Goal: Find contact information: Find contact information

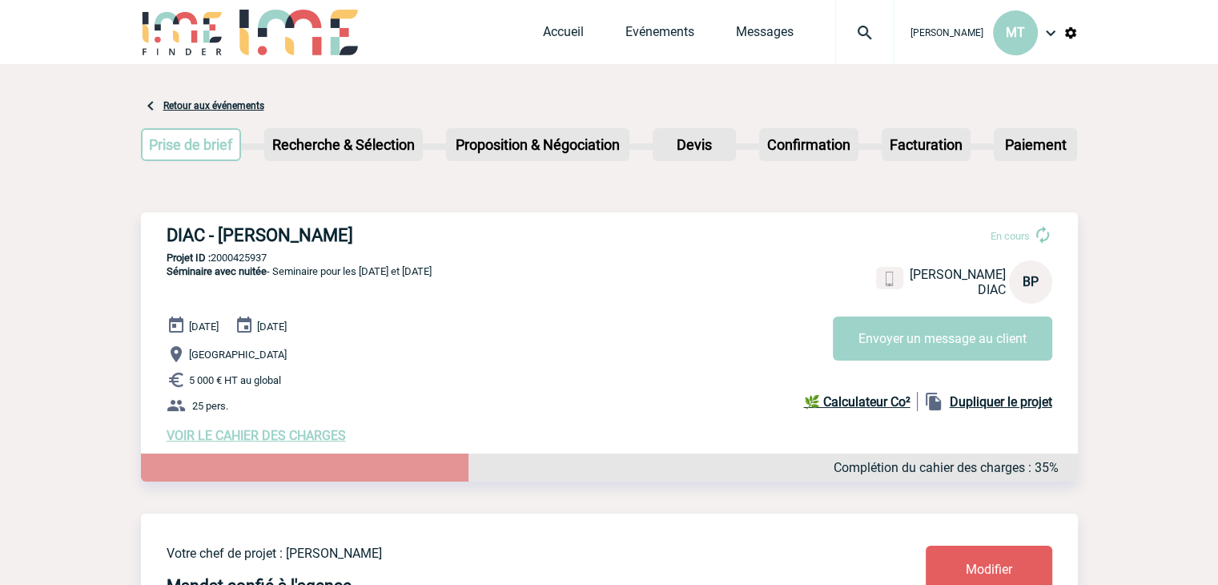
click at [861, 25] on img at bounding box center [865, 32] width 58 height 19
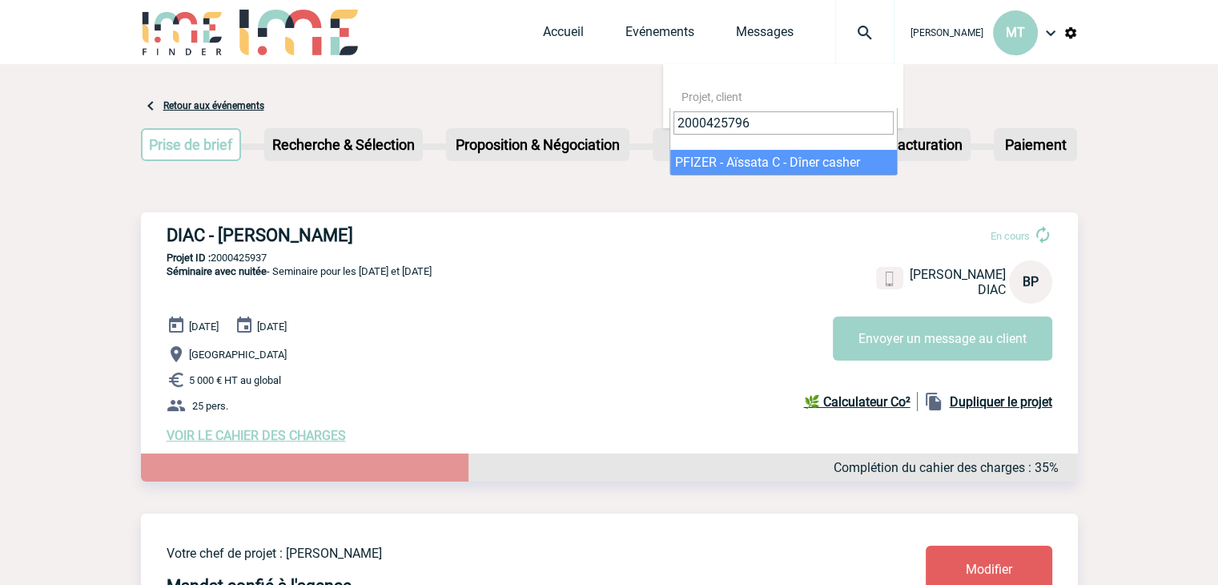
type input "2000425796"
select select "25297"
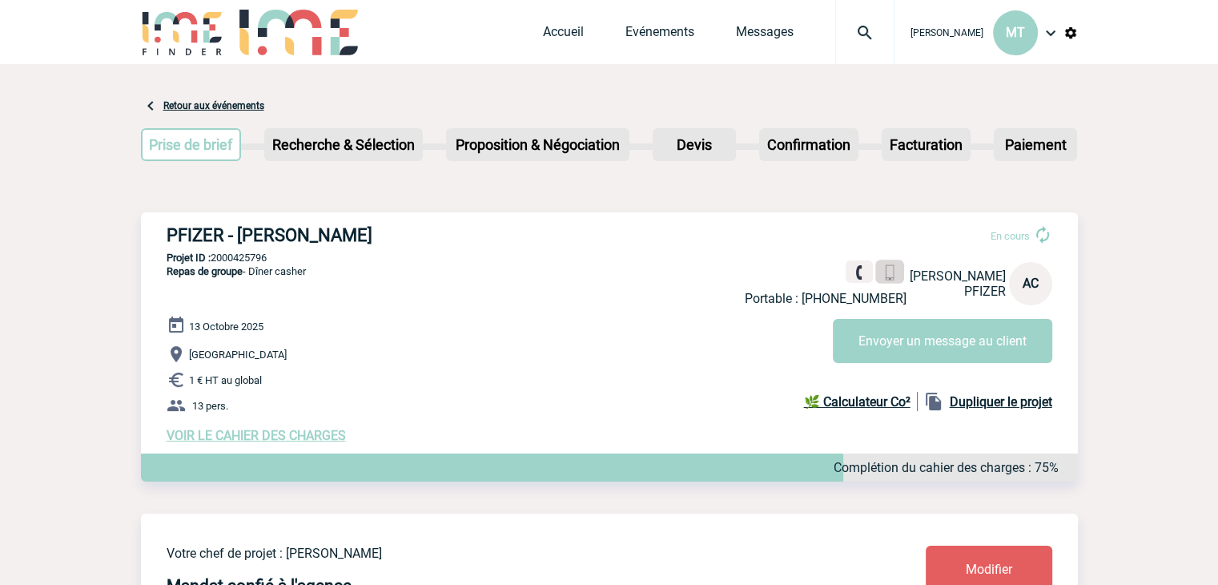
click at [884, 274] on img at bounding box center [889, 272] width 15 height 15
click at [859, 49] on div at bounding box center [865, 32] width 59 height 64
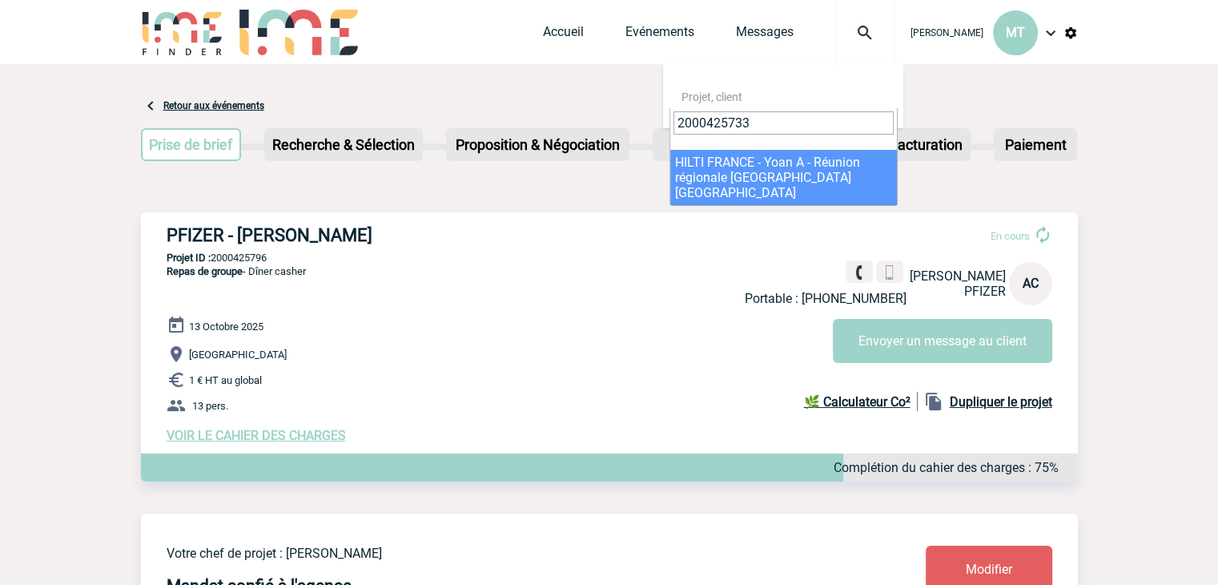
type input "2000425733"
select select "25234"
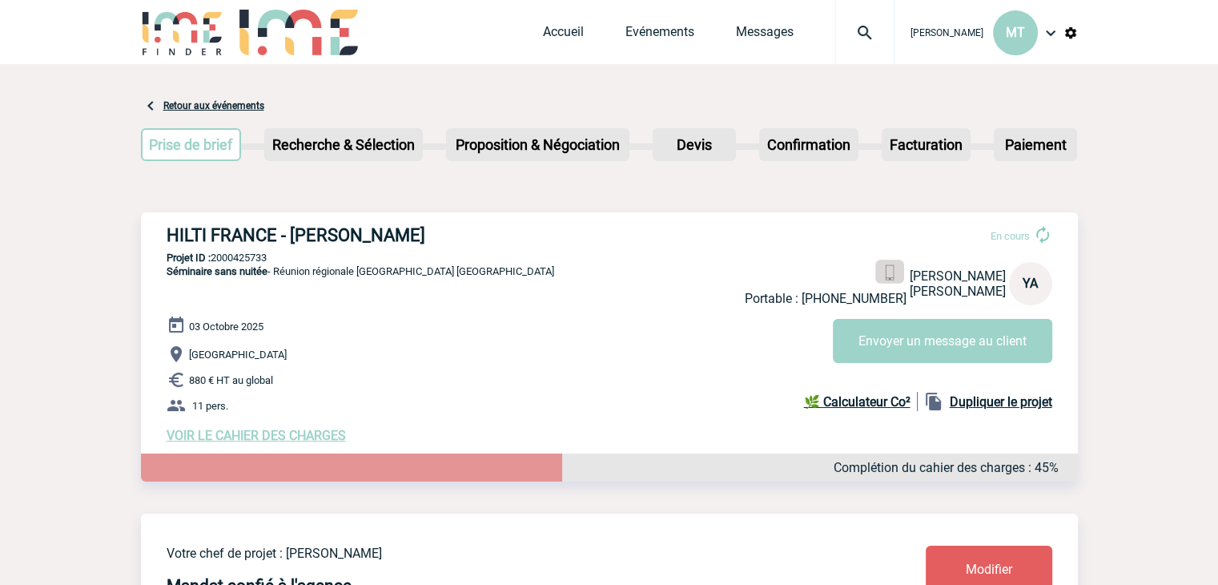
click at [897, 269] on img at bounding box center [889, 272] width 15 height 15
